Goal: Task Accomplishment & Management: Use online tool/utility

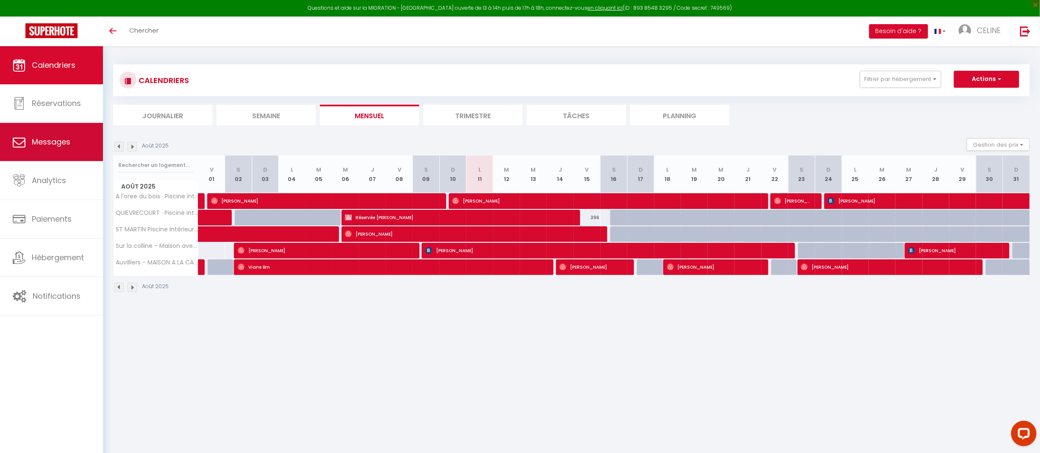
click at [67, 145] on span "Messages" at bounding box center [51, 141] width 39 height 11
select select "message"
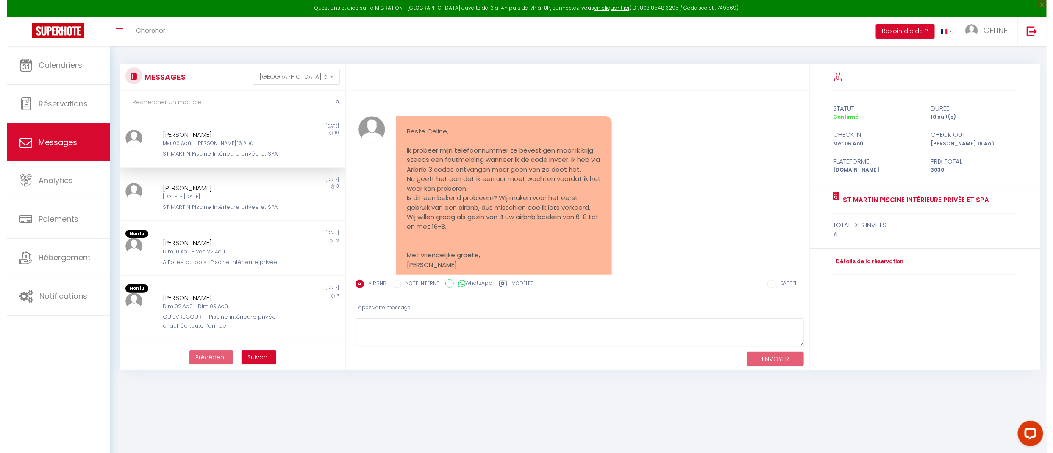
scroll to position [3250, 0]
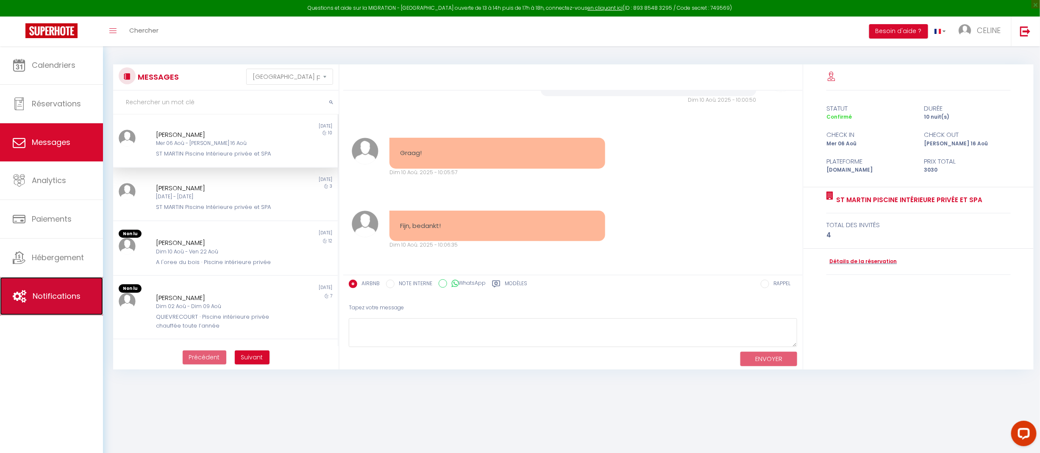
click at [64, 291] on link "Notifications" at bounding box center [51, 296] width 103 height 38
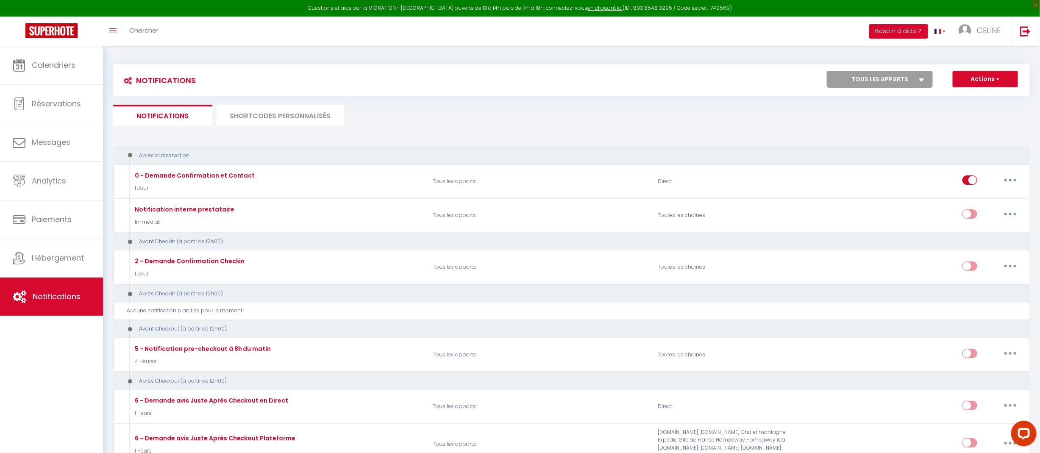
click at [284, 119] on li "SHORTCODES PERSONNALISÉS" at bounding box center [280, 115] width 127 height 21
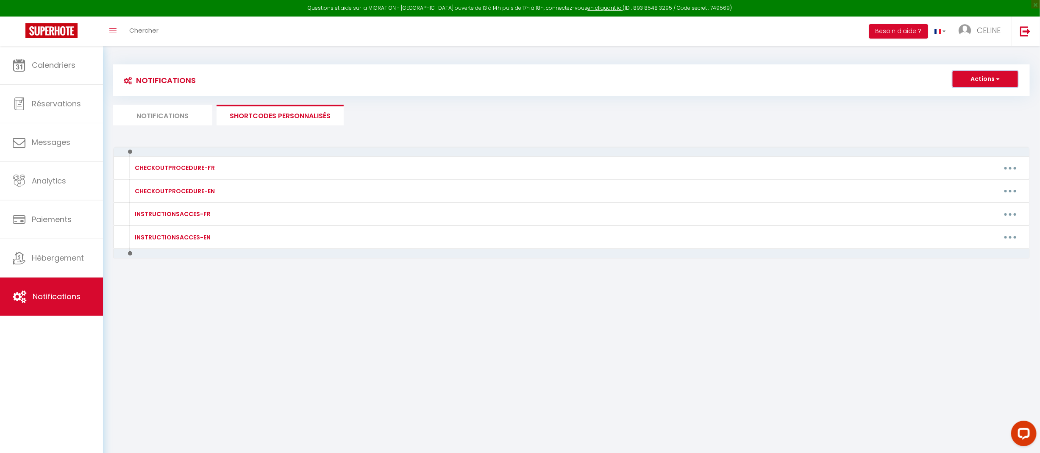
click at [992, 74] on button "Actions" at bounding box center [985, 79] width 65 height 17
click at [981, 95] on link "Nouveau shortcode personnalisé" at bounding box center [960, 97] width 114 height 11
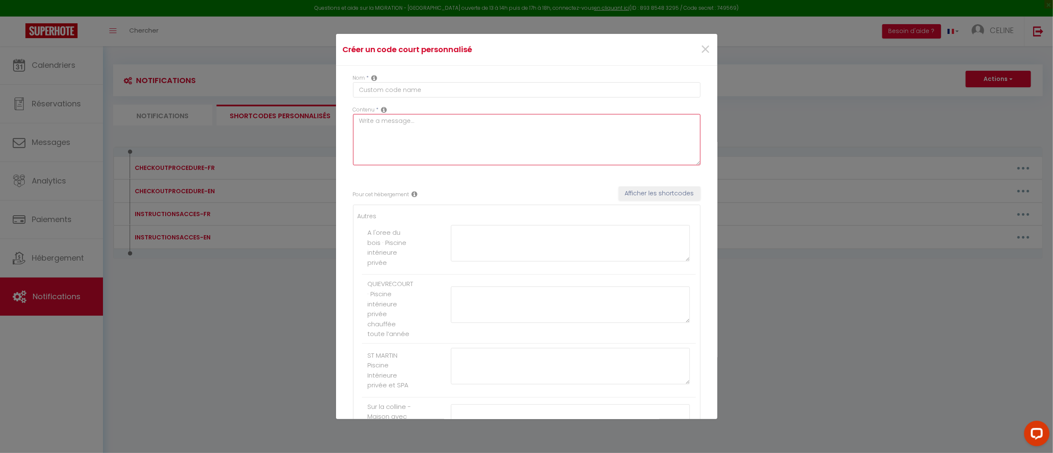
click at [621, 153] on textarea at bounding box center [526, 139] width 347 height 51
click at [659, 192] on button "Afficher les shortcodes" at bounding box center [660, 193] width 82 height 14
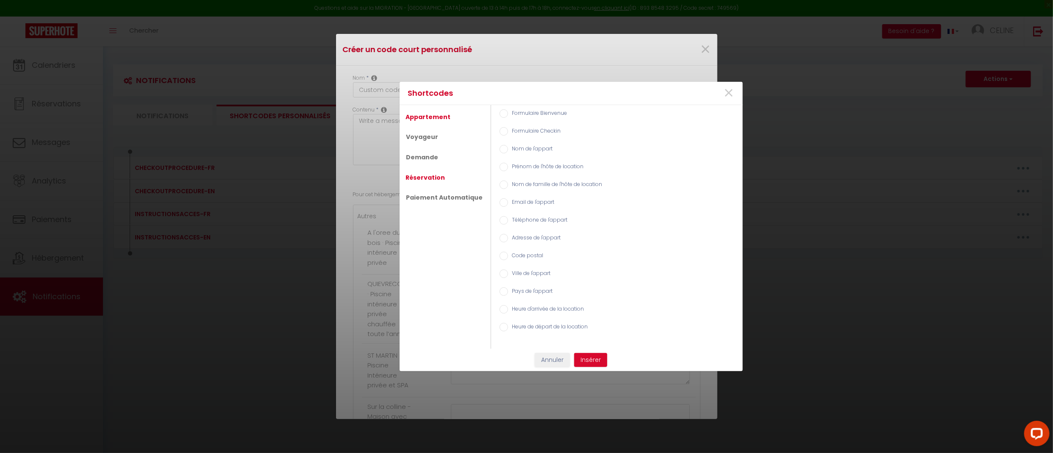
click at [422, 178] on link "Réservation" at bounding box center [426, 177] width 48 height 15
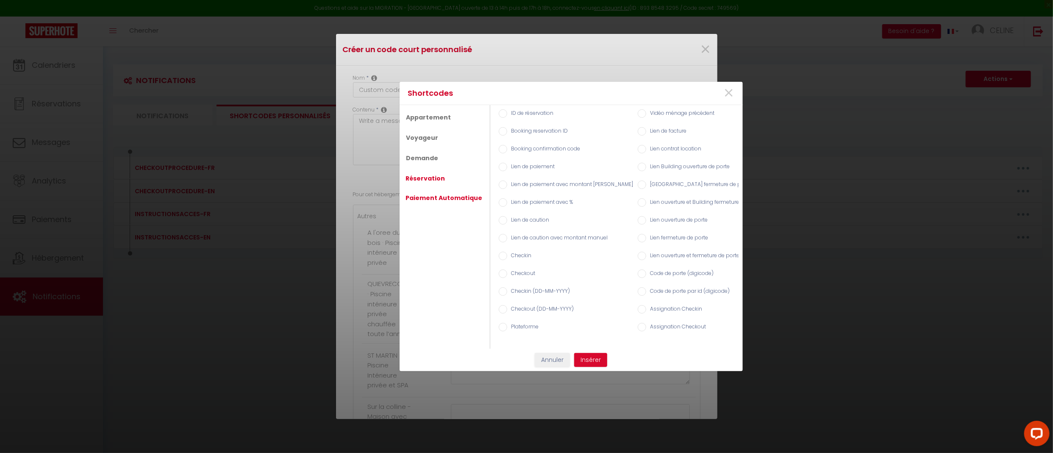
click at [445, 194] on link "Paiement Automatique" at bounding box center [444, 197] width 85 height 15
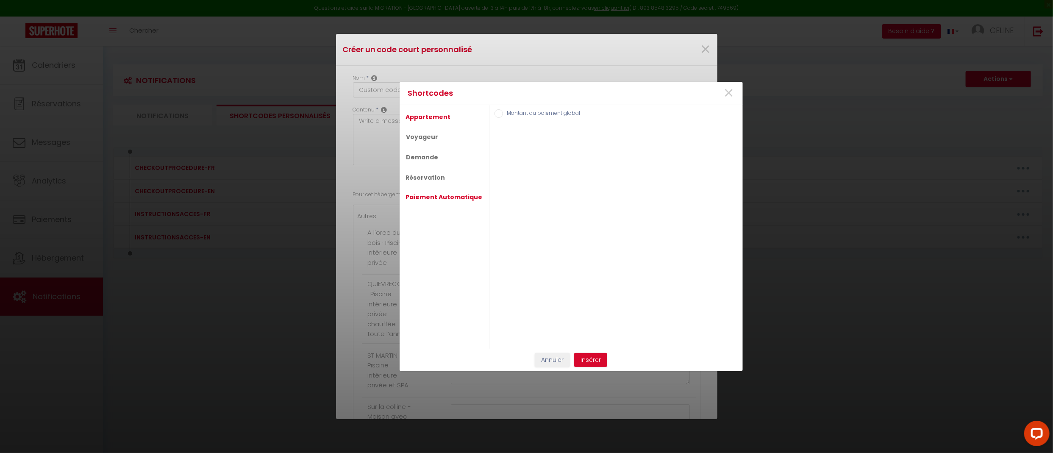
click at [436, 114] on link "Appartement" at bounding box center [428, 116] width 53 height 15
click at [551, 112] on label "Formulaire Bienvenue" at bounding box center [536, 113] width 59 height 9
click at [507, 112] on input "Formulaire Bienvenue" at bounding box center [503, 113] width 8 height 8
radio input "true"
click at [429, 139] on link "Voyageur" at bounding box center [422, 136] width 41 height 15
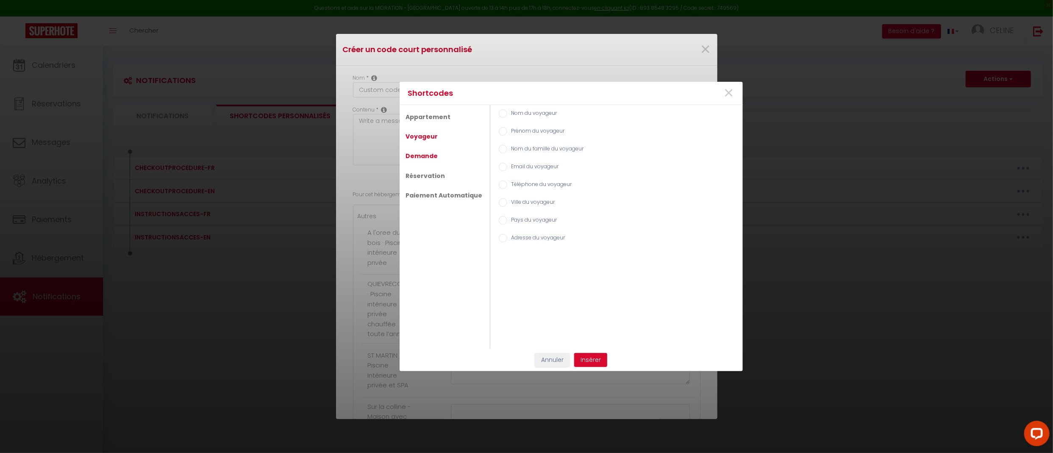
click at [431, 156] on link "Demande" at bounding box center [422, 155] width 41 height 15
click at [419, 173] on link "Réservation" at bounding box center [426, 175] width 48 height 15
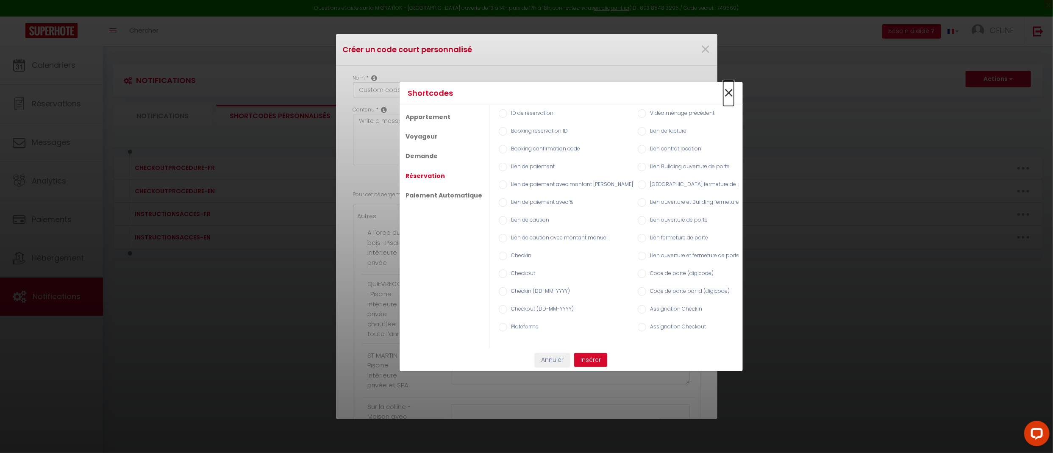
click at [727, 86] on span "×" at bounding box center [728, 93] width 11 height 25
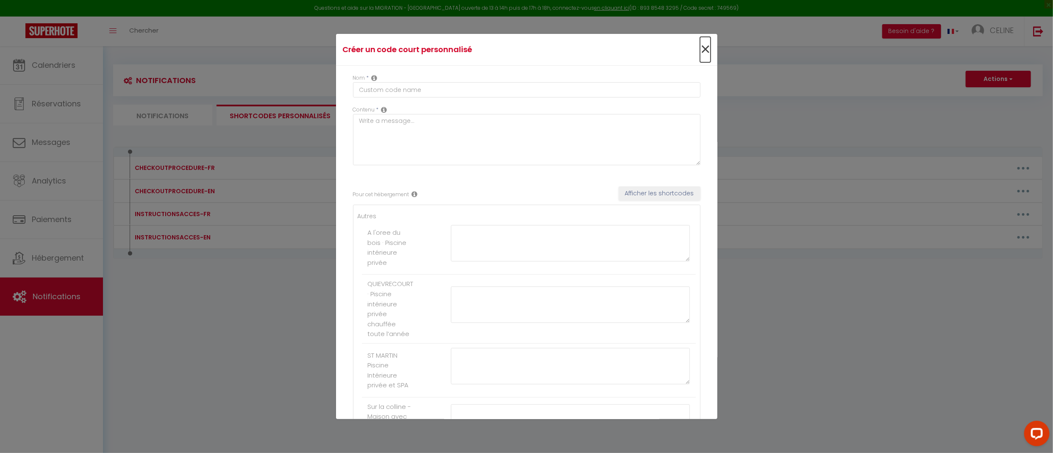
click at [700, 50] on span "×" at bounding box center [705, 49] width 11 height 25
